Goal: Check status: Check status

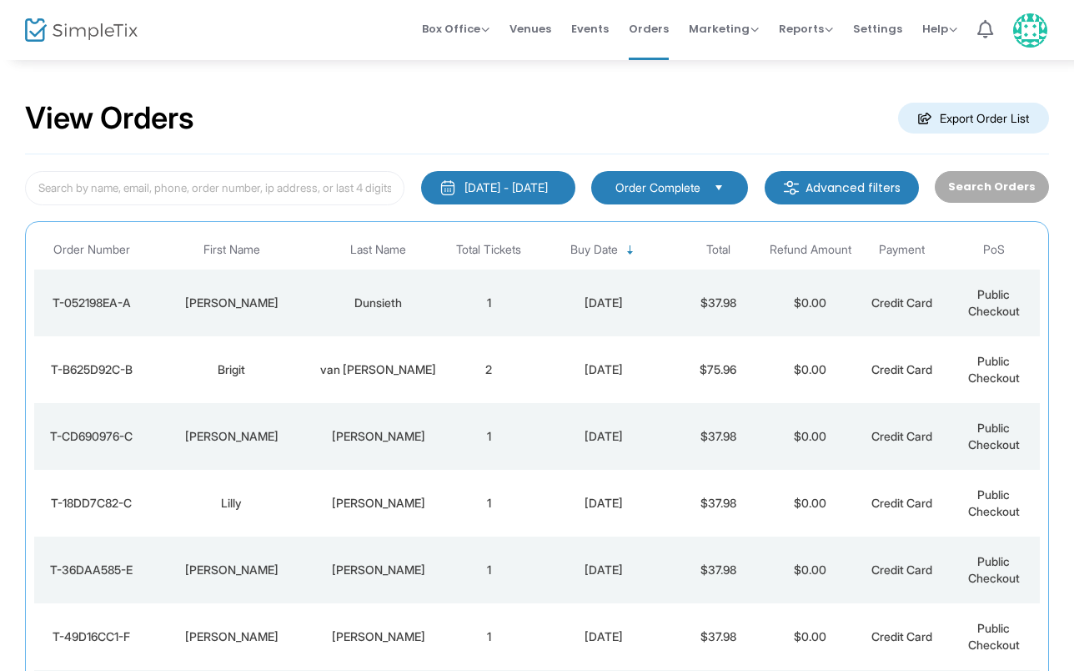
click at [387, 301] on div "Dunsieth" at bounding box center [379, 302] width 120 height 17
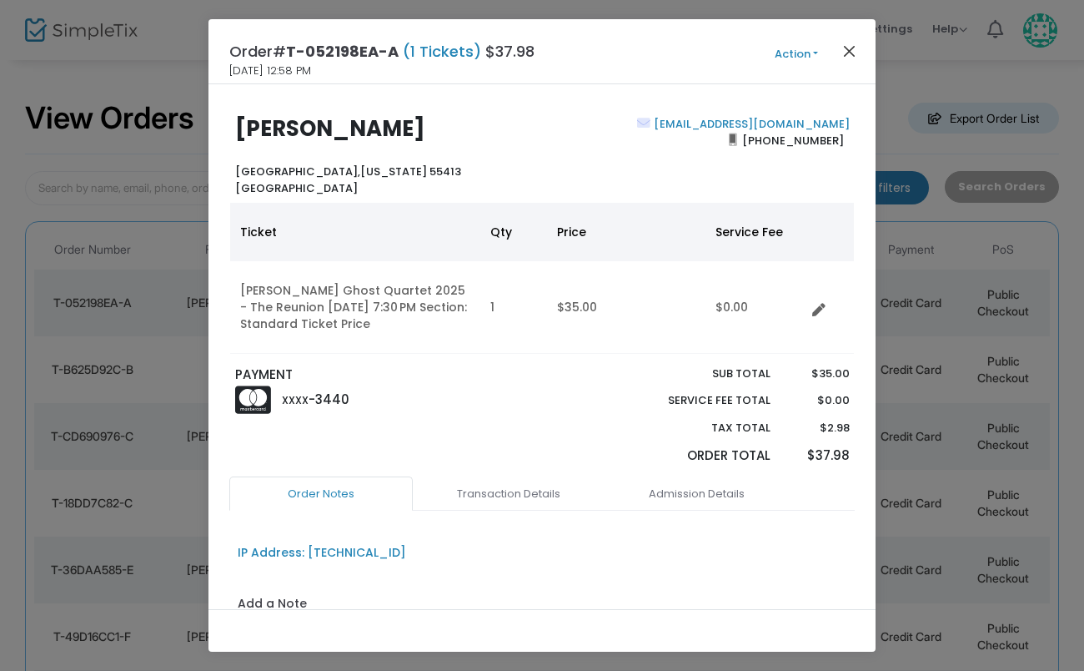
click at [849, 58] on button "Close" at bounding box center [850, 51] width 22 height 22
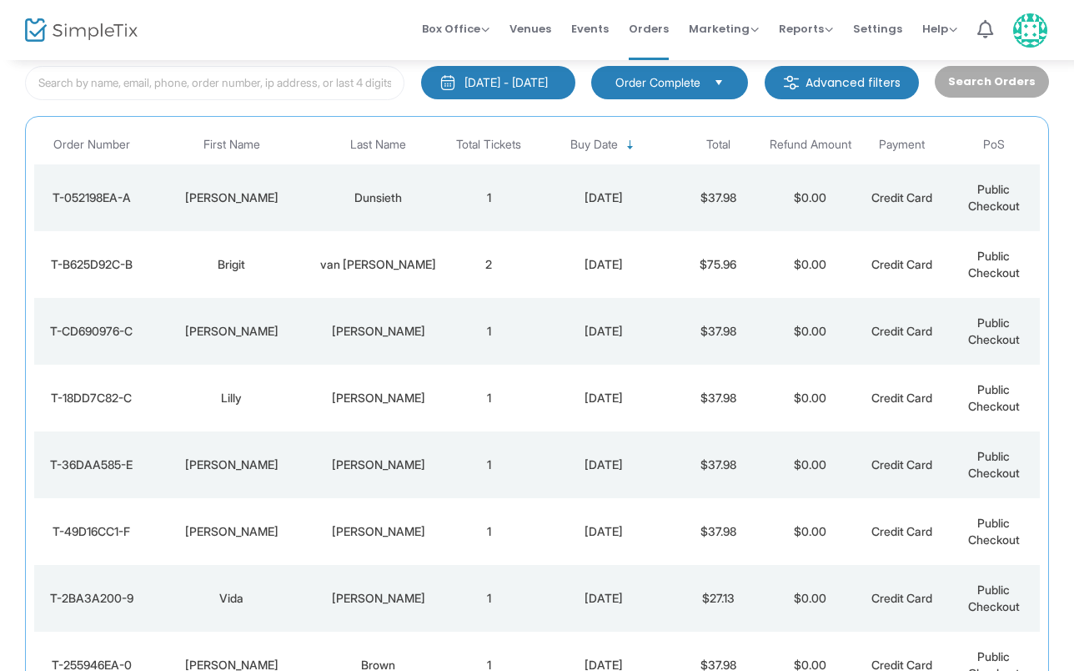
scroll to position [131, 0]
